Goal: Task Accomplishment & Management: Use online tool/utility

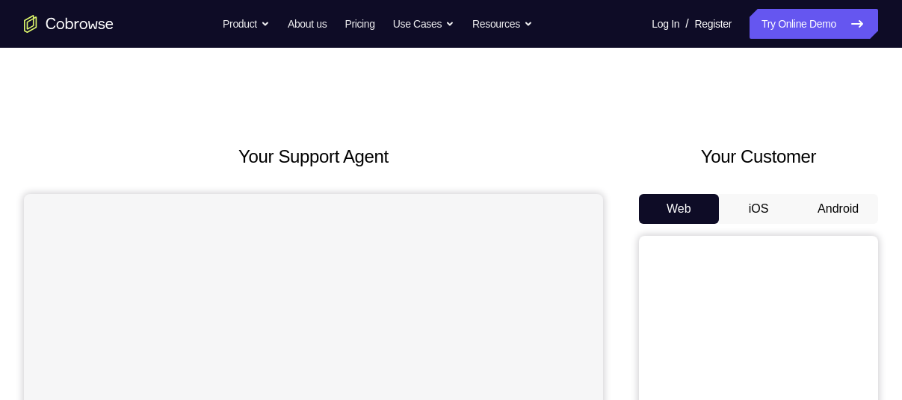
click at [842, 201] on button "Android" at bounding box center [838, 209] width 80 height 30
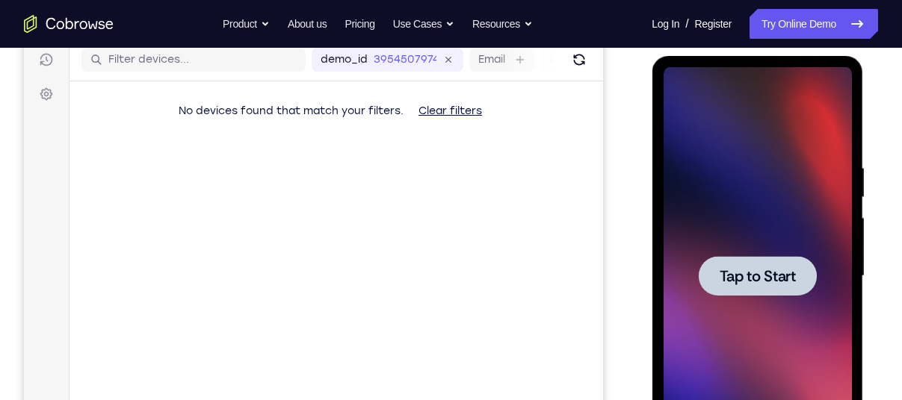
drag, startPoint x: 1421, startPoint y: 270, endPoint x: 752, endPoint y: 288, distance: 668.8
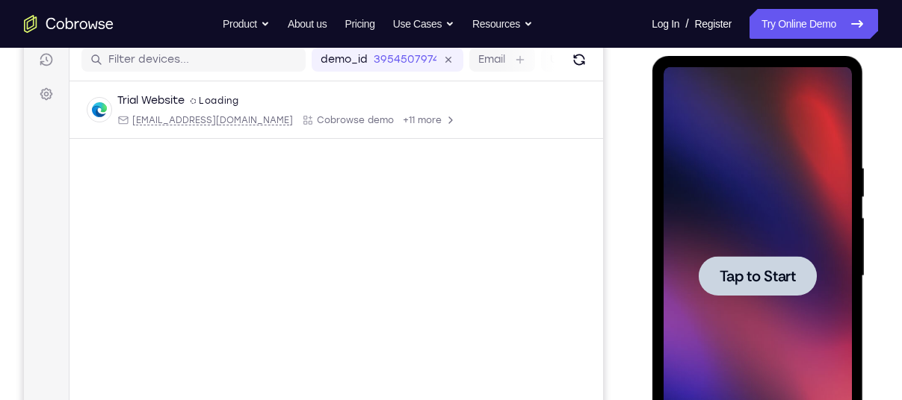
drag, startPoint x: 752, startPoint y: 288, endPoint x: 733, endPoint y: 325, distance: 42.1
click at [733, 325] on div at bounding box center [757, 276] width 188 height 418
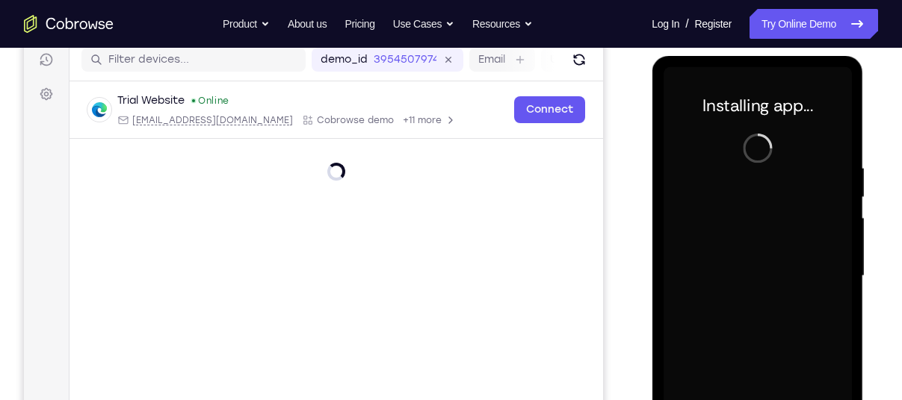
scroll to position [291, 0]
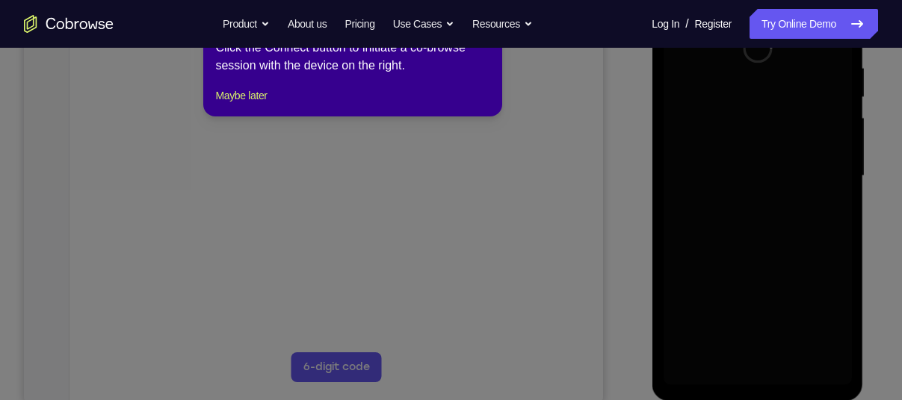
click at [223, 117] on div "1 of 8 × Click the Connect button to initiate a co-browse session with the devi…" at bounding box center [352, 58] width 299 height 117
click at [266, 105] on button "Maybe later" at bounding box center [241, 96] width 52 height 18
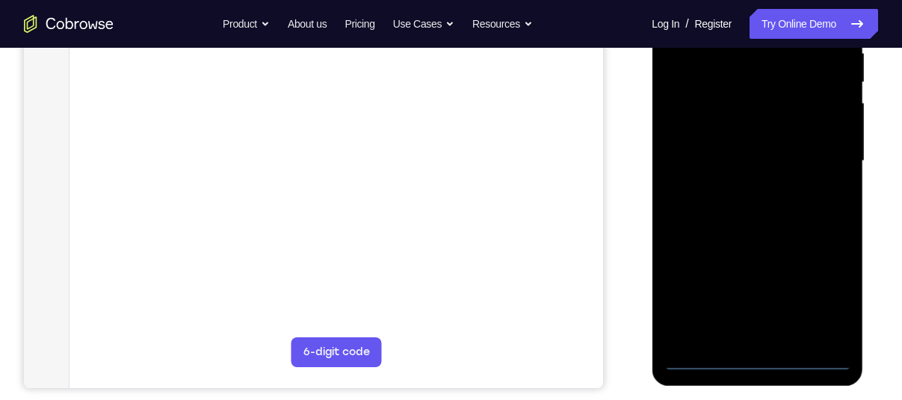
scroll to position [332, 0]
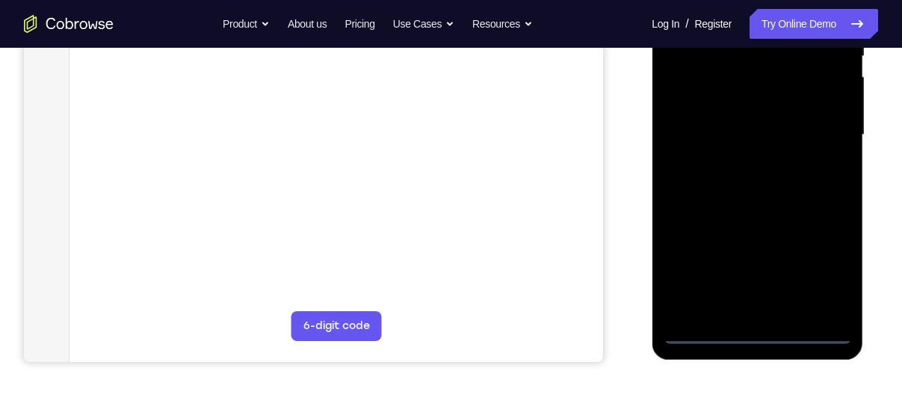
click at [758, 332] on div at bounding box center [757, 135] width 188 height 418
click at [814, 267] on div at bounding box center [757, 135] width 188 height 418
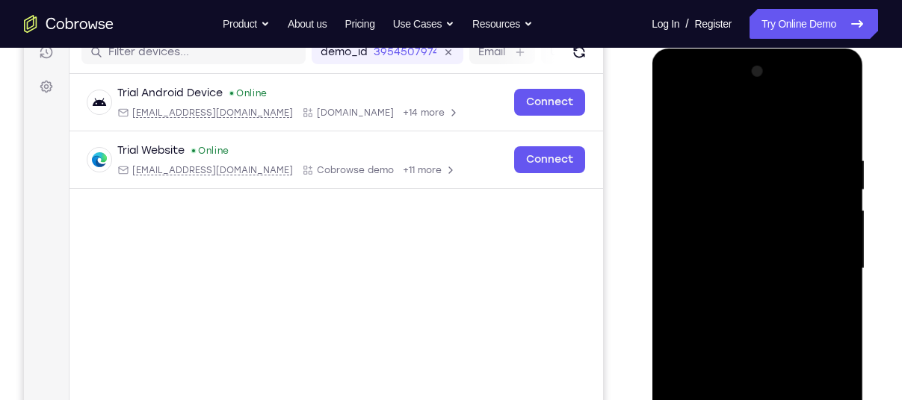
scroll to position [197, 0]
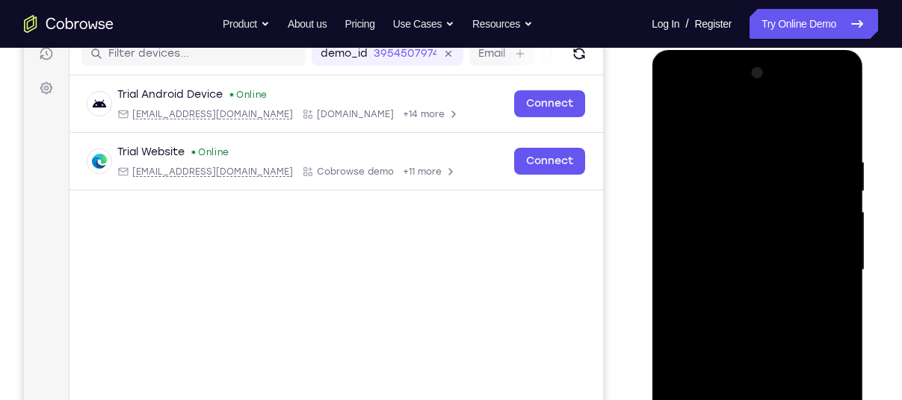
click at [693, 120] on div at bounding box center [757, 270] width 188 height 418
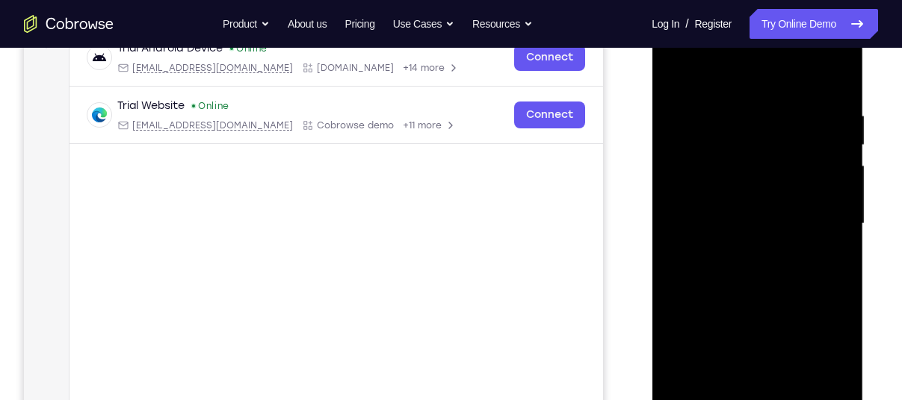
click at [820, 217] on div at bounding box center [757, 224] width 188 height 418
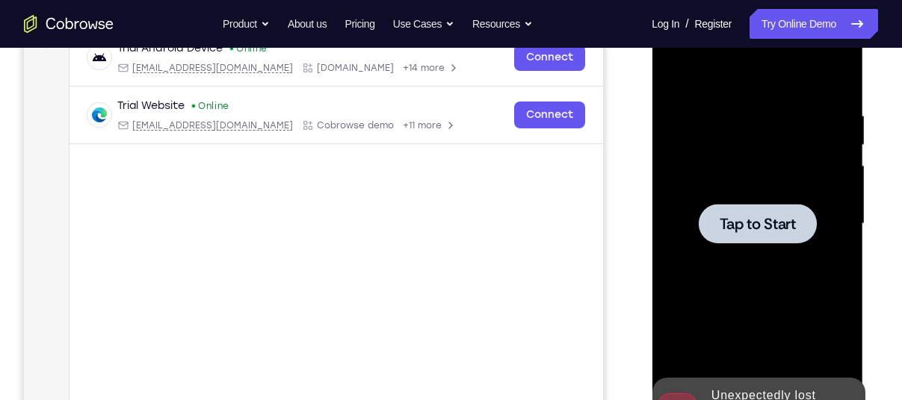
click at [784, 232] on span "Tap to Start" at bounding box center [757, 224] width 76 height 15
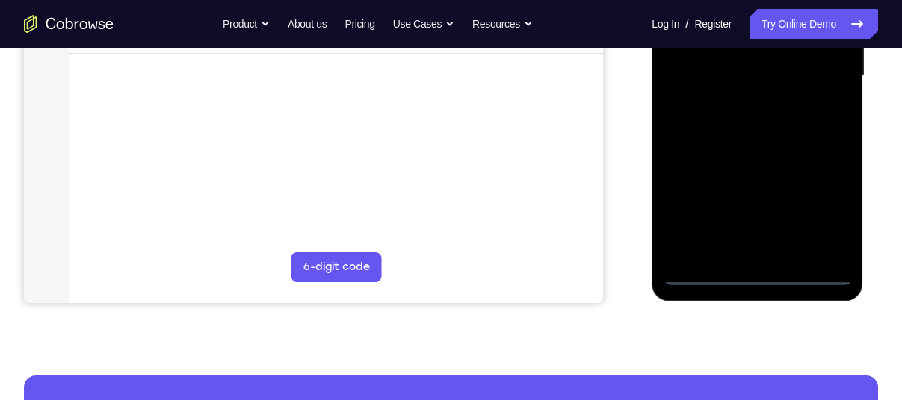
scroll to position [397, 0]
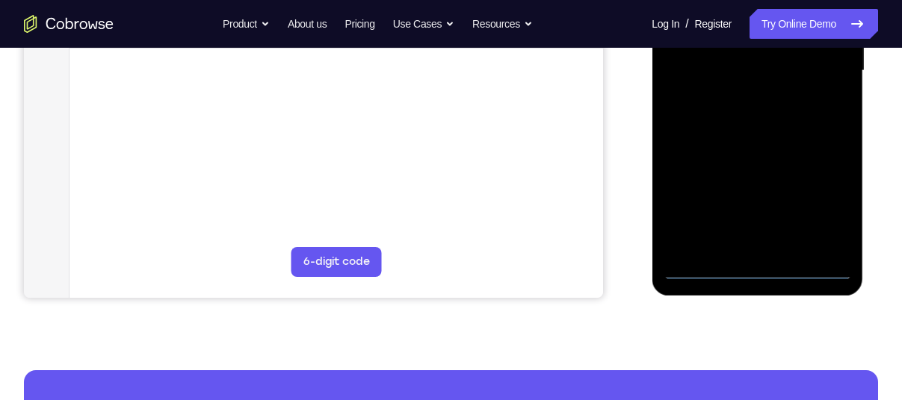
click at [766, 267] on div at bounding box center [757, 71] width 188 height 418
click at [824, 202] on div at bounding box center [757, 71] width 188 height 418
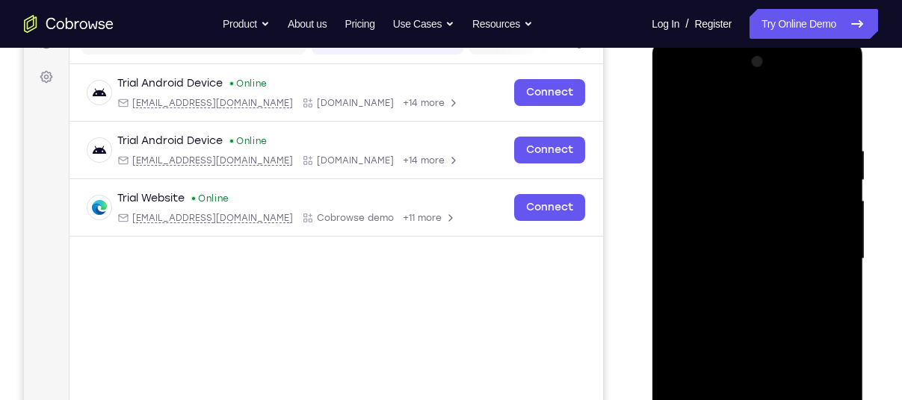
scroll to position [205, 0]
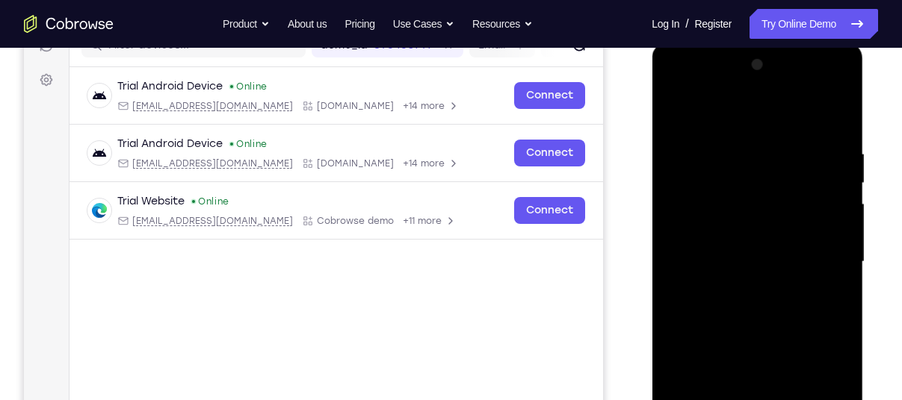
click at [716, 114] on div at bounding box center [757, 262] width 188 height 418
click at [822, 248] on div at bounding box center [757, 262] width 188 height 418
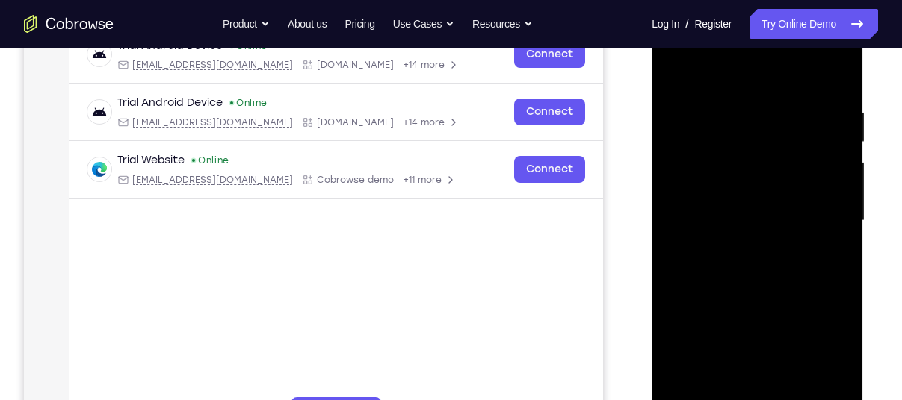
scroll to position [258, 0]
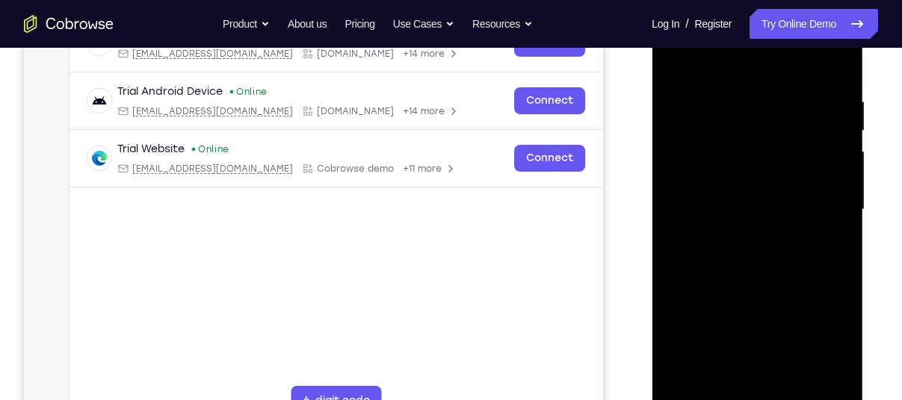
click at [741, 239] on div at bounding box center [757, 210] width 188 height 418
click at [701, 193] on div at bounding box center [757, 210] width 188 height 418
click at [687, 224] on div at bounding box center [757, 210] width 188 height 418
click at [767, 150] on div at bounding box center [757, 210] width 188 height 418
click at [775, 150] on div at bounding box center [757, 210] width 188 height 418
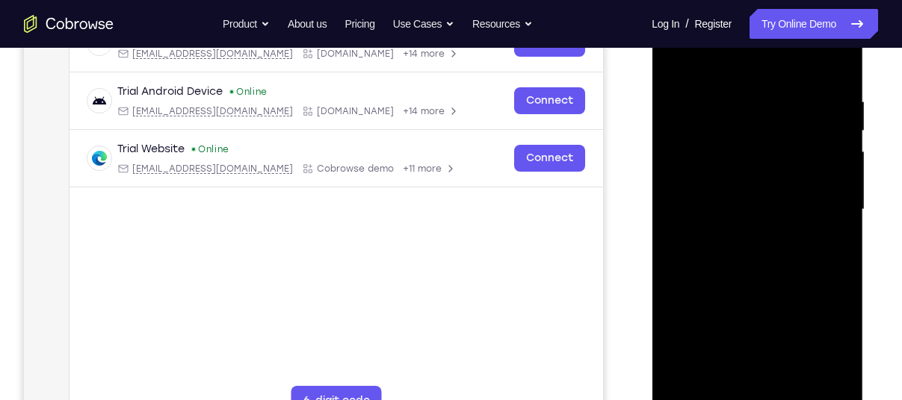
click at [713, 184] on div at bounding box center [757, 210] width 188 height 418
click at [689, 205] on div at bounding box center [757, 210] width 188 height 418
click at [674, 256] on div at bounding box center [757, 210] width 188 height 418
click at [687, 258] on div at bounding box center [757, 210] width 188 height 418
click at [745, 276] on div at bounding box center [757, 210] width 188 height 418
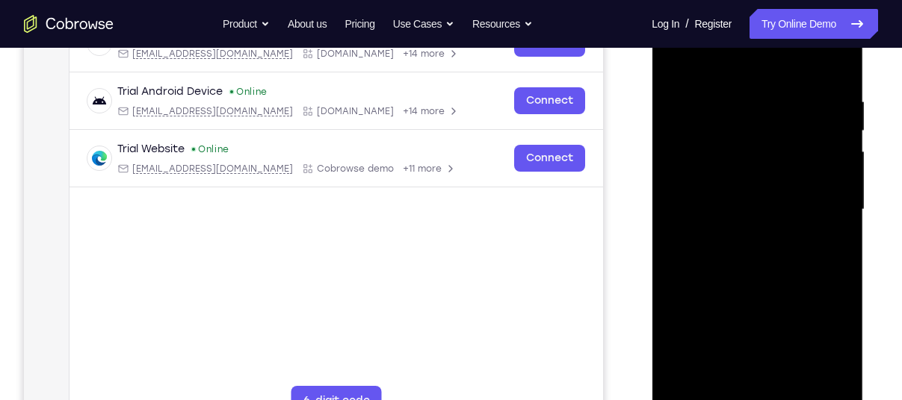
drag, startPoint x: 766, startPoint y: 290, endPoint x: 739, endPoint y: 245, distance: 52.3
click at [739, 245] on div at bounding box center [757, 210] width 188 height 418
click at [728, 339] on div at bounding box center [757, 210] width 188 height 418
click at [732, 341] on div at bounding box center [757, 210] width 188 height 418
drag, startPoint x: 797, startPoint y: 320, endPoint x: 769, endPoint y: 260, distance: 65.8
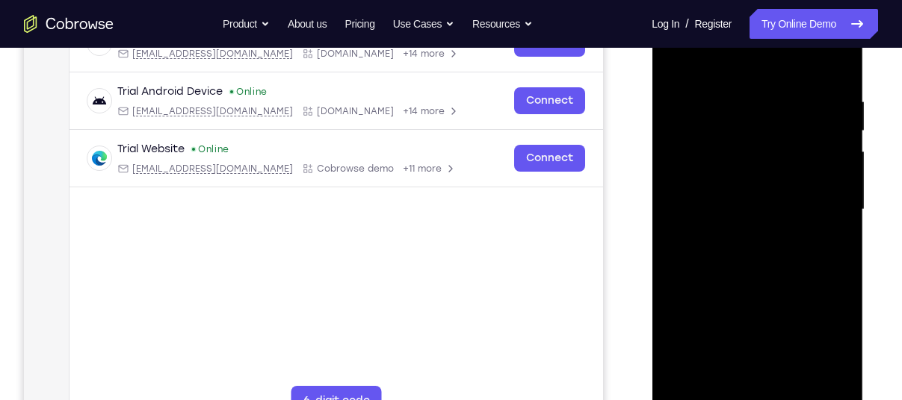
click at [769, 260] on div at bounding box center [757, 210] width 188 height 418
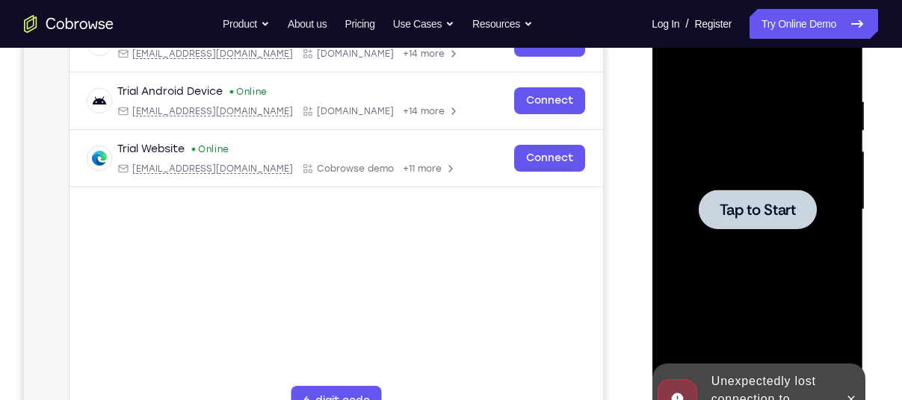
scroll to position [308, 0]
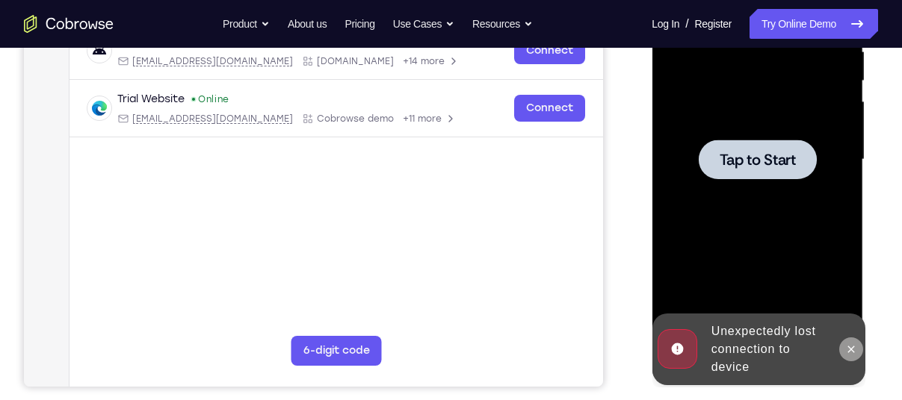
click at [845, 347] on icon at bounding box center [850, 350] width 12 height 12
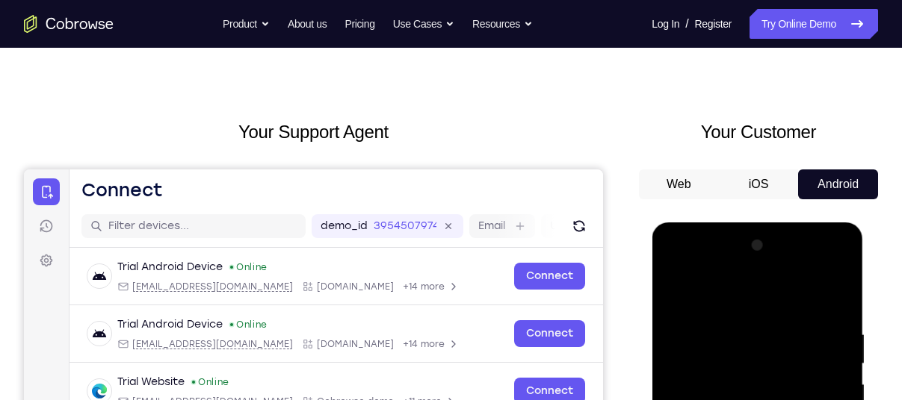
scroll to position [0, 0]
